Goal: Information Seeking & Learning: Find specific fact

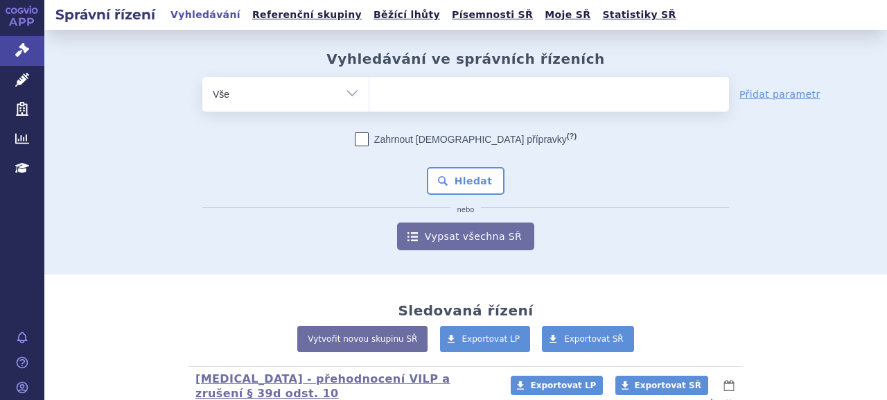
click at [539, 99] on ul at bounding box center [548, 91] width 359 height 29
click at [369, 99] on select at bounding box center [368, 93] width 1 height 35
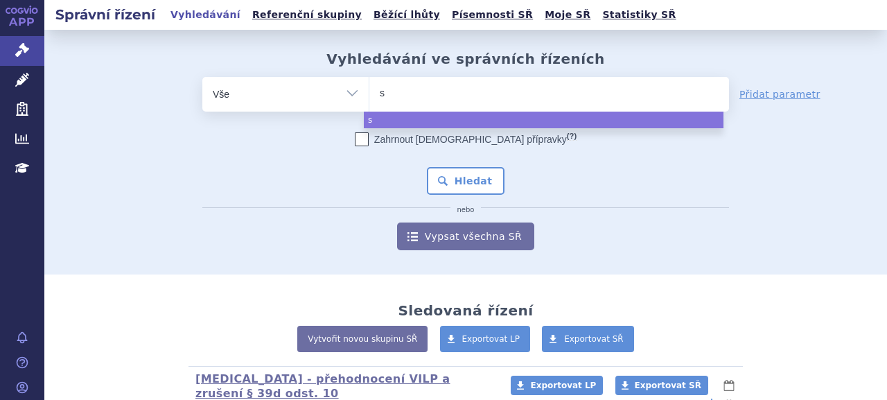
type input "st"
type input "stre"
type input "strens"
type input "strensi"
type input "[MEDICAL_DATA]"
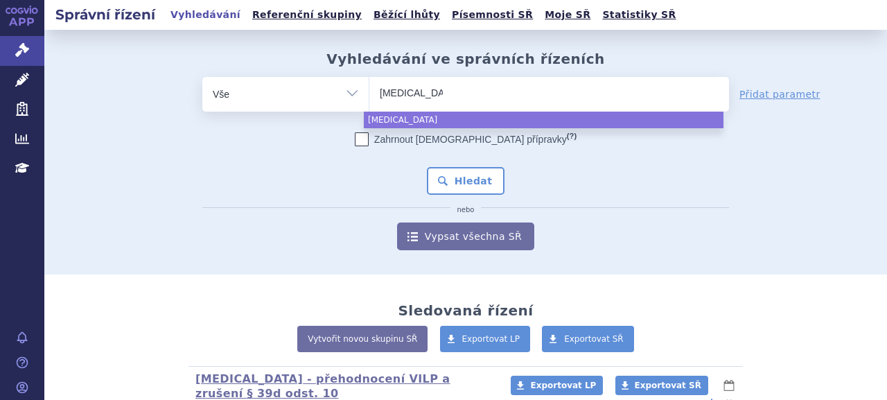
select select "[MEDICAL_DATA]"
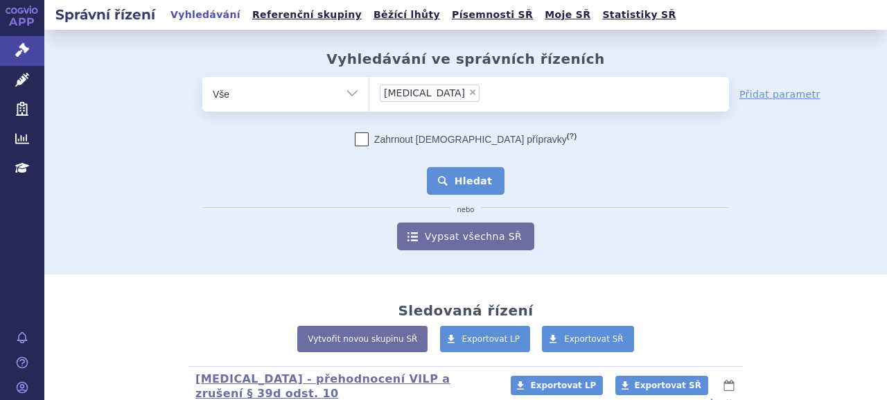
click at [464, 175] on button "Hledat" at bounding box center [466, 181] width 78 height 28
